Goal: Transaction & Acquisition: Purchase product/service

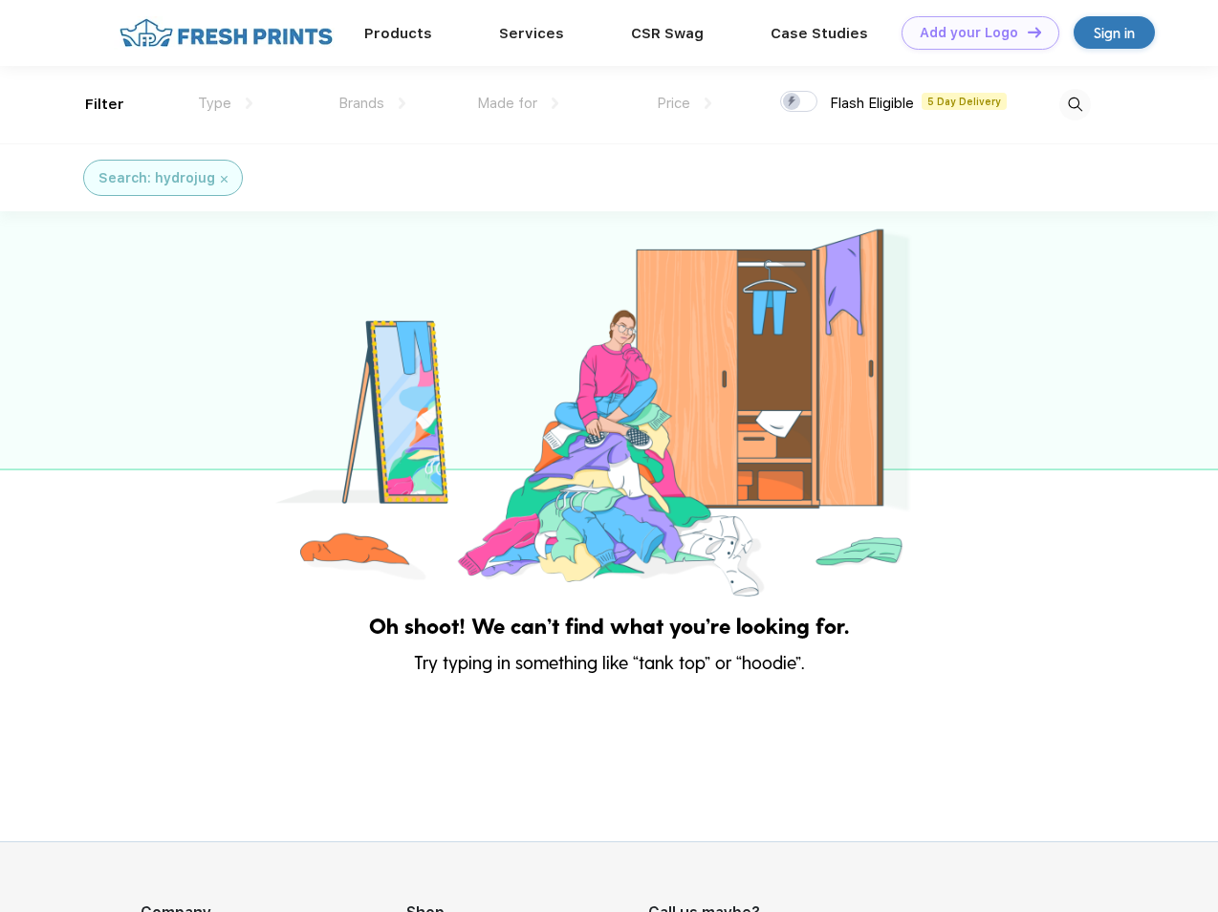
scroll to position [1, 0]
click at [973, 33] on link "Add your Logo Design Tool" at bounding box center [981, 32] width 158 height 33
click at [0, 0] on div "Design Tool" at bounding box center [0, 0] width 0 height 0
click at [1026, 32] on link "Add your Logo Design Tool" at bounding box center [981, 32] width 158 height 33
click at [92, 104] on div "Filter" at bounding box center [104, 105] width 39 height 22
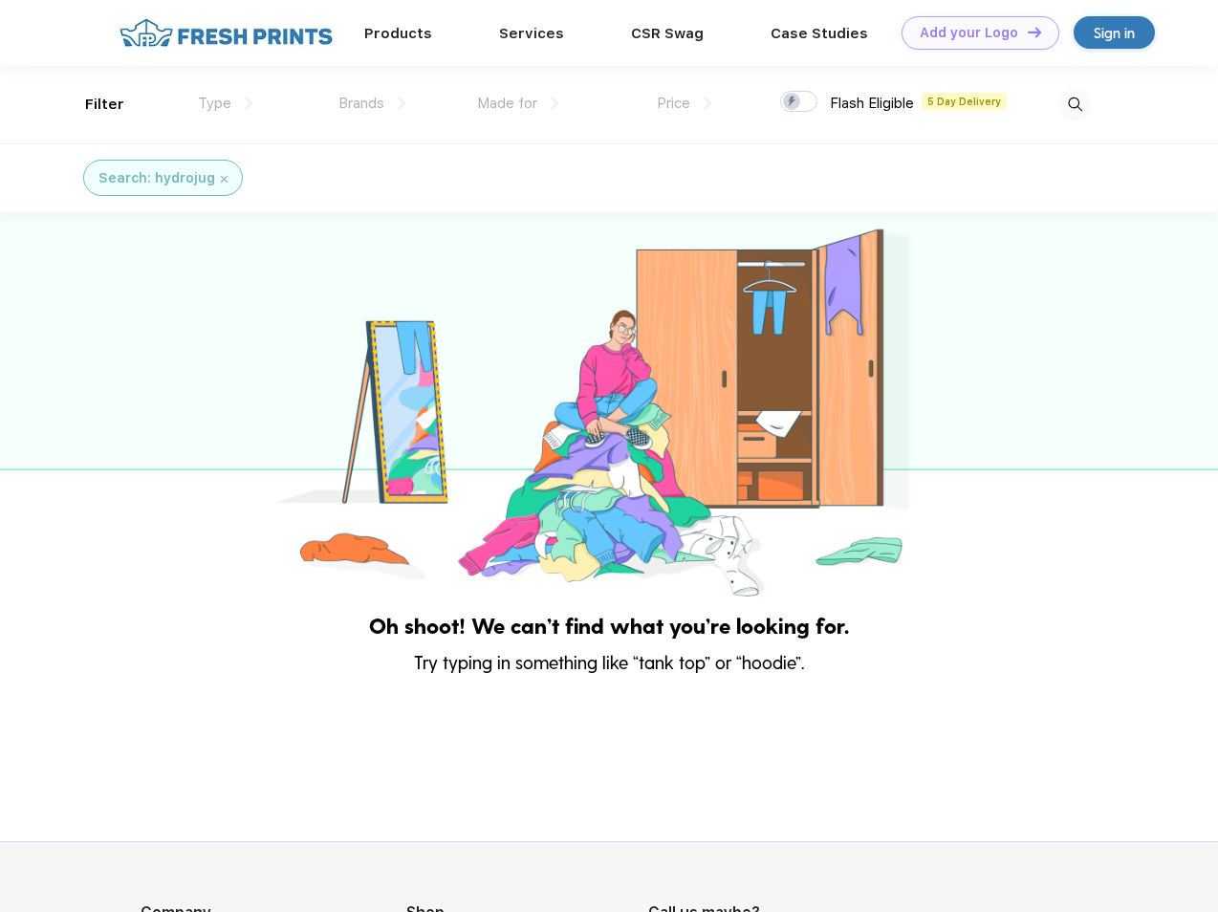
click at [226, 103] on span "Type" at bounding box center [214, 103] width 33 height 17
click at [372, 103] on span "Brands" at bounding box center [362, 103] width 46 height 17
click at [518, 103] on span "Made for" at bounding box center [507, 103] width 60 height 17
click at [685, 103] on span "Price" at bounding box center [673, 103] width 33 height 17
click at [799, 102] on div at bounding box center [798, 101] width 37 height 21
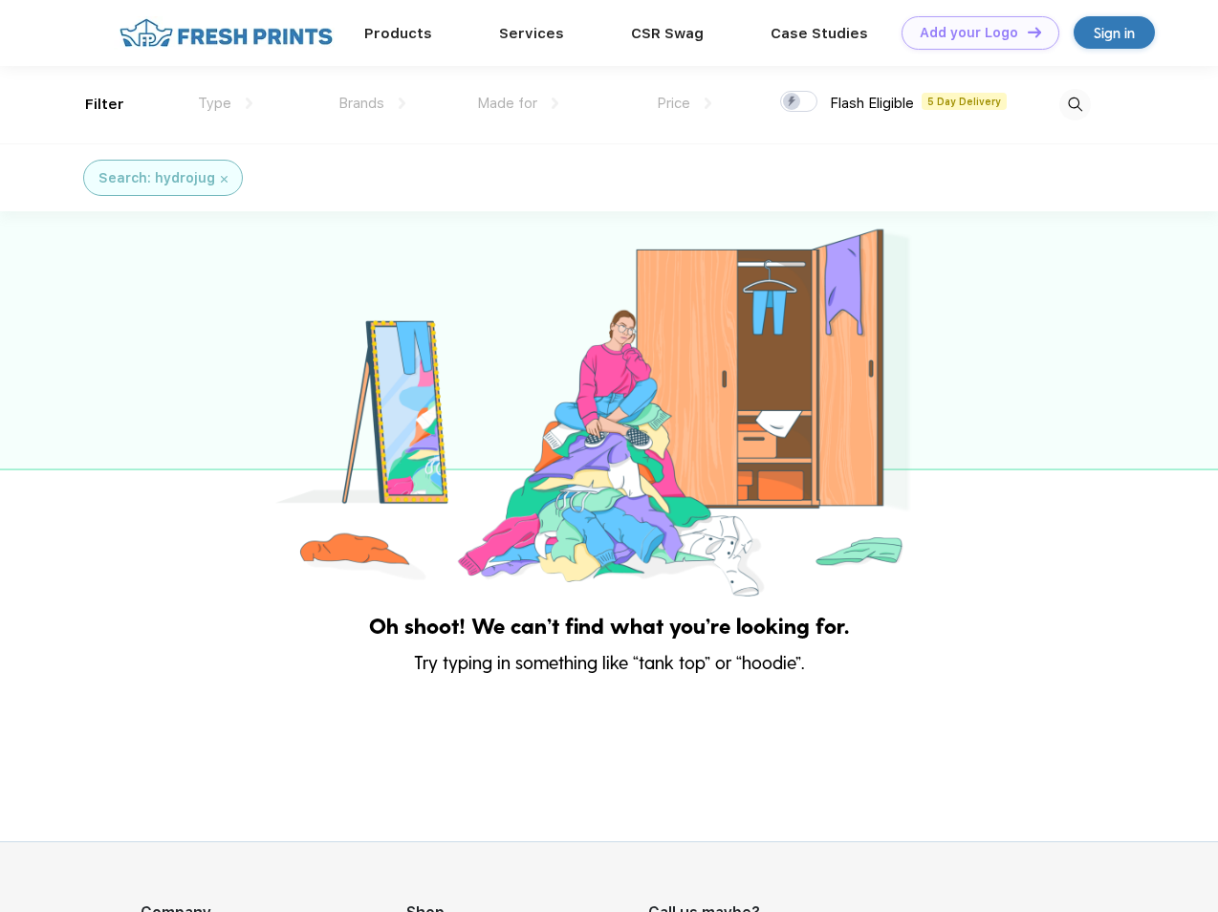
click at [793, 102] on input "checkbox" at bounding box center [786, 96] width 12 height 12
click at [1075, 104] on img at bounding box center [1076, 105] width 32 height 32
